Goal: Task Accomplishment & Management: Manage account settings

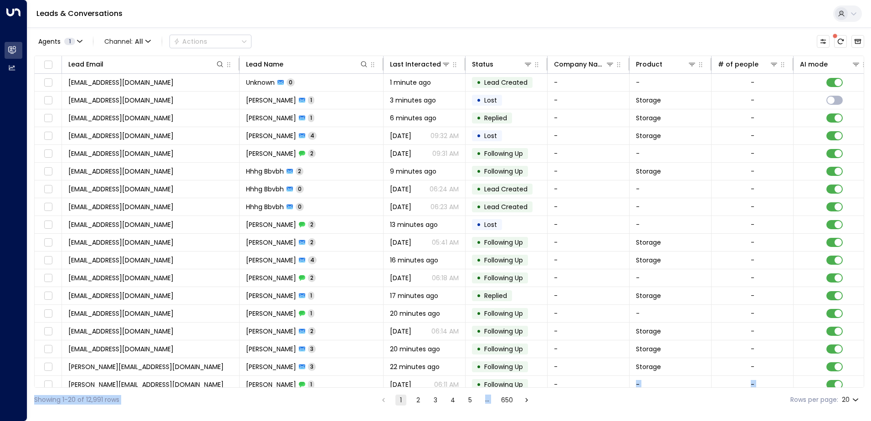
drag, startPoint x: 558, startPoint y: 387, endPoint x: 664, endPoint y: 392, distance: 106.7
click at [664, 392] on div "Agents 1 Channel: All Actions Lead Email Lead Name Last Interacted Status Compa…" at bounding box center [449, 219] width 830 height 384
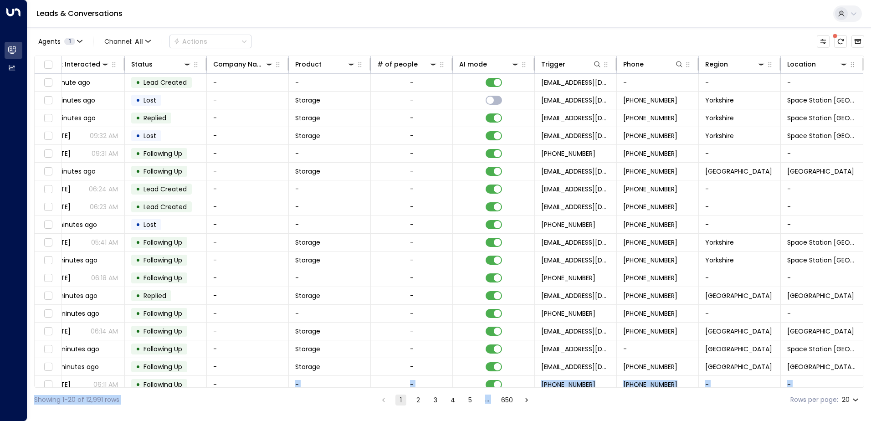
click at [651, 411] on div "Showing 1-20 of 12,991 rows 1 2 3 4 5 … 650 Rows per page: 20 **" at bounding box center [449, 400] width 830 height 24
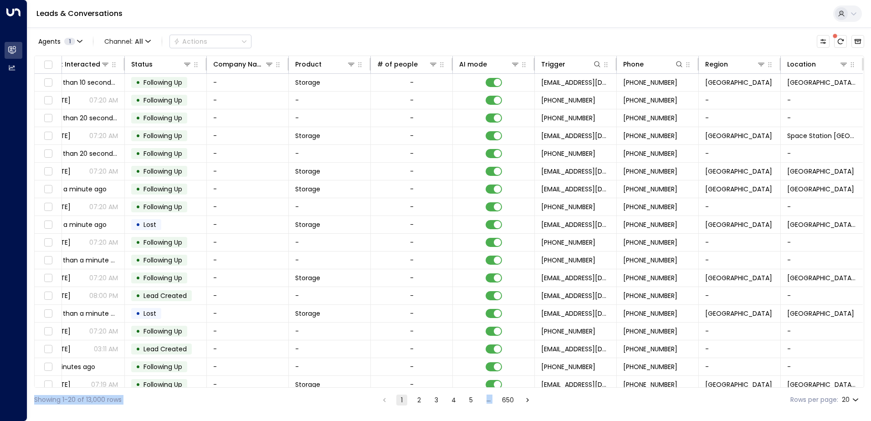
scroll to position [45, 343]
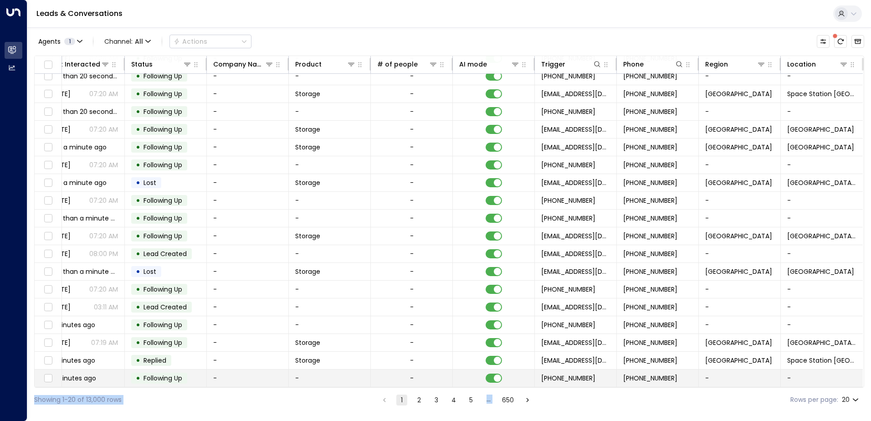
drag, startPoint x: 644, startPoint y: 388, endPoint x: 818, endPoint y: 380, distance: 174.2
click at [818, 380] on div "Agents 1 Channel: All Actions Lead Email Lead Name Last Interacted Status Compa…" at bounding box center [449, 219] width 830 height 384
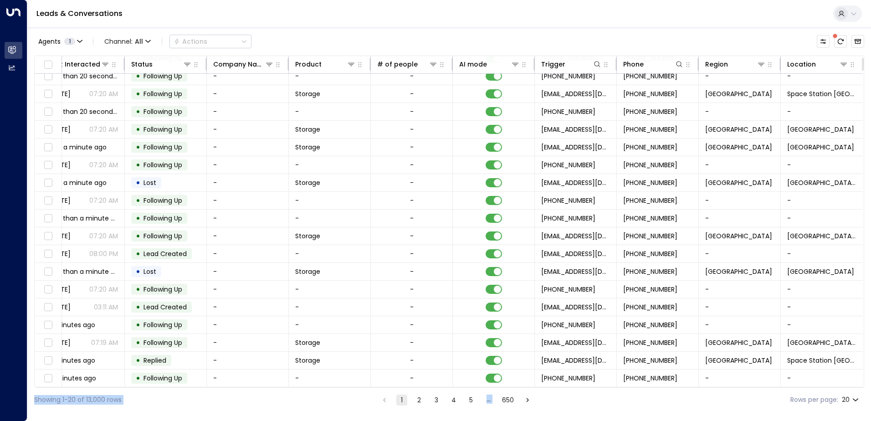
drag, startPoint x: 818, startPoint y: 380, endPoint x: 763, endPoint y: 388, distance: 55.6
click at [763, 388] on div "Showing 1-20 of 13,000 rows 1 2 3 4 5 … 650 Rows per page: 20 **" at bounding box center [449, 400] width 830 height 24
click at [843, 62] on icon at bounding box center [843, 64] width 7 height 7
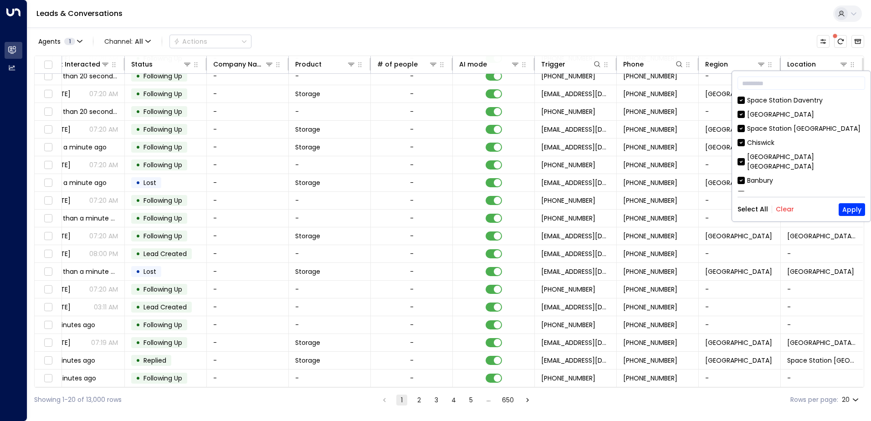
click at [778, 207] on button "Clear" at bounding box center [785, 208] width 18 height 7
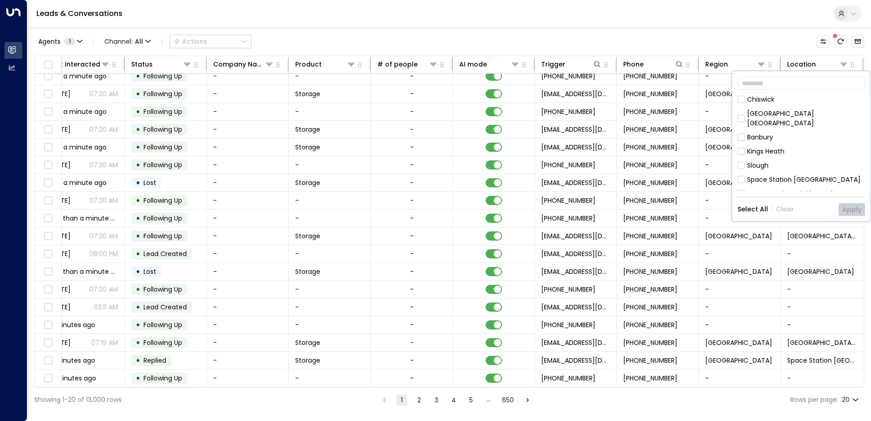
scroll to position [91, 0]
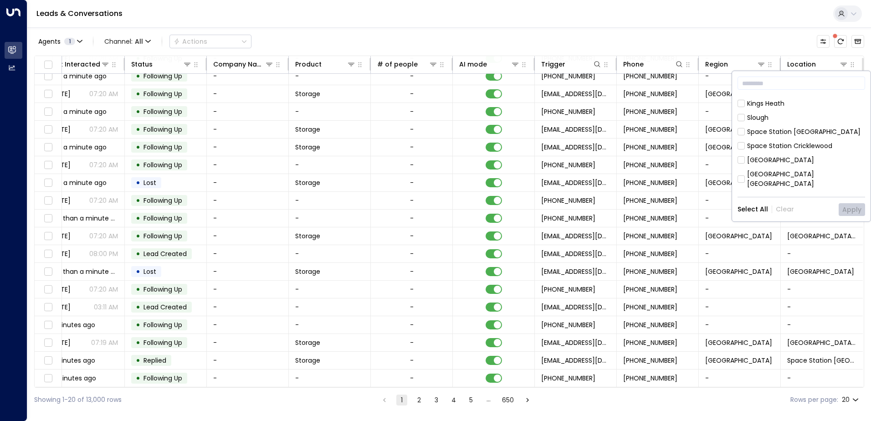
click at [770, 155] on div "[GEOGRAPHIC_DATA]" at bounding box center [780, 160] width 67 height 10
click at [865, 205] on button "Apply" at bounding box center [852, 209] width 26 height 13
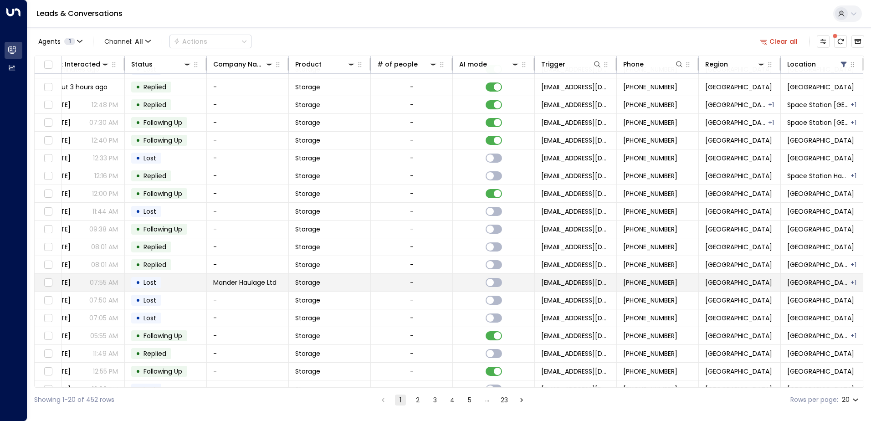
scroll to position [0, 343]
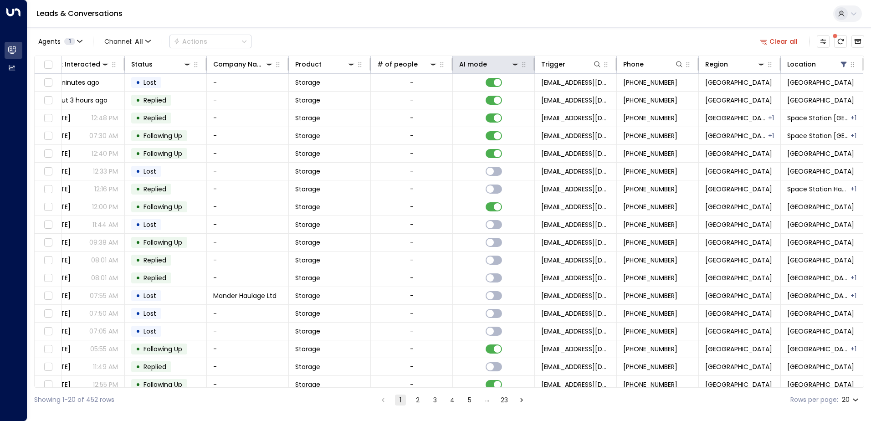
click at [510, 57] on th "AI mode" at bounding box center [494, 65] width 82 height 18
click at [519, 65] on button "button" at bounding box center [523, 64] width 9 height 9
click at [520, 62] on icon "button" at bounding box center [523, 64] width 7 height 7
click at [514, 64] on icon at bounding box center [515, 64] width 7 height 7
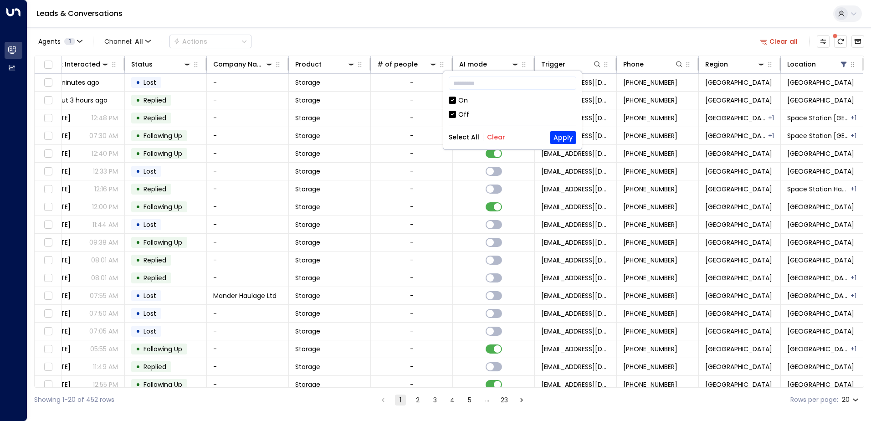
click at [471, 116] on div "Off" at bounding box center [513, 115] width 128 height 10
click at [552, 140] on button "Apply" at bounding box center [563, 137] width 26 height 13
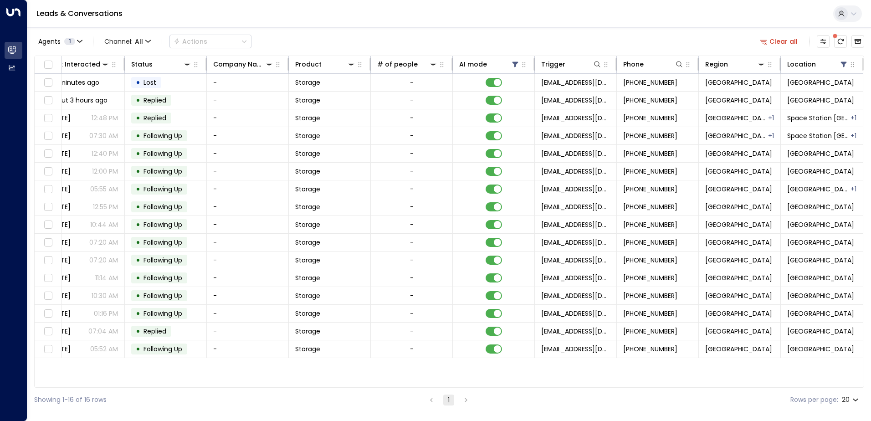
scroll to position [0, 341]
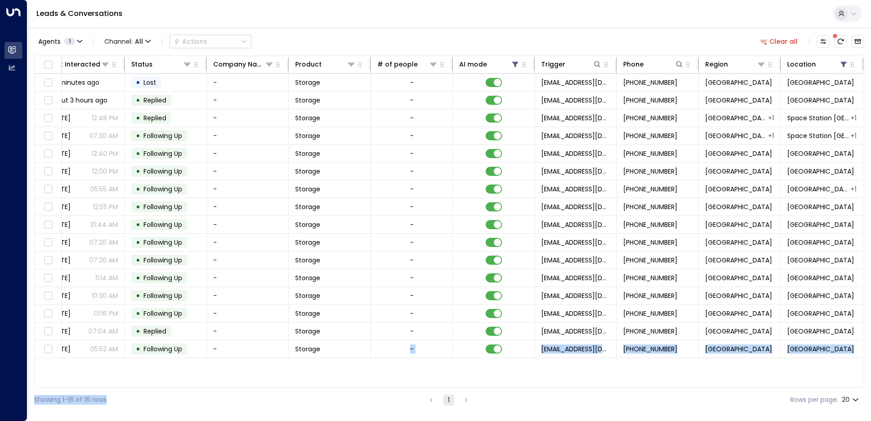
drag, startPoint x: 382, startPoint y: 387, endPoint x: 108, endPoint y: 405, distance: 273.9
click at [108, 405] on div "Agents 1 Channel: All Actions Clear all Lead Email Lead Name Last Interacted St…" at bounding box center [449, 219] width 830 height 384
drag, startPoint x: 108, startPoint y: 405, endPoint x: 234, endPoint y: 402, distance: 125.8
click at [234, 402] on div "Showing 1-16 of 16 rows 1 Rows per page: 20 **" at bounding box center [449, 400] width 830 height 24
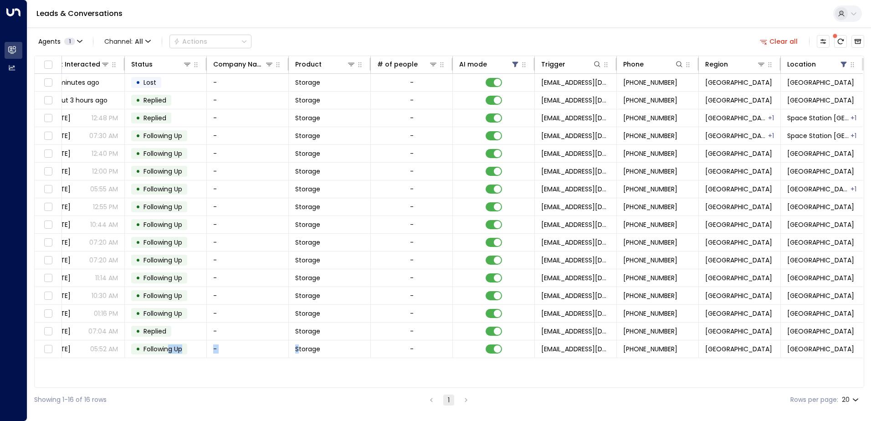
drag, startPoint x: 300, startPoint y: 384, endPoint x: 167, endPoint y: 384, distance: 132.6
click at [167, 384] on div "Lead Email Lead Name Last Interacted Status Company Name Product # of people AI…" at bounding box center [449, 222] width 830 height 332
drag, startPoint x: 167, startPoint y: 384, endPoint x: 291, endPoint y: 388, distance: 124.0
click at [291, 388] on div "Showing 1-16 of 16 rows 1 Rows per page: 20 **" at bounding box center [449, 400] width 830 height 24
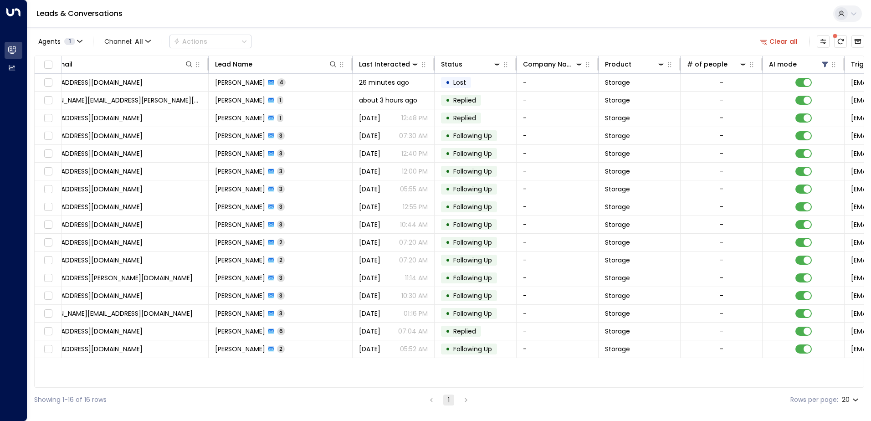
scroll to position [0, 0]
